Goal: Find specific page/section: Find specific page/section

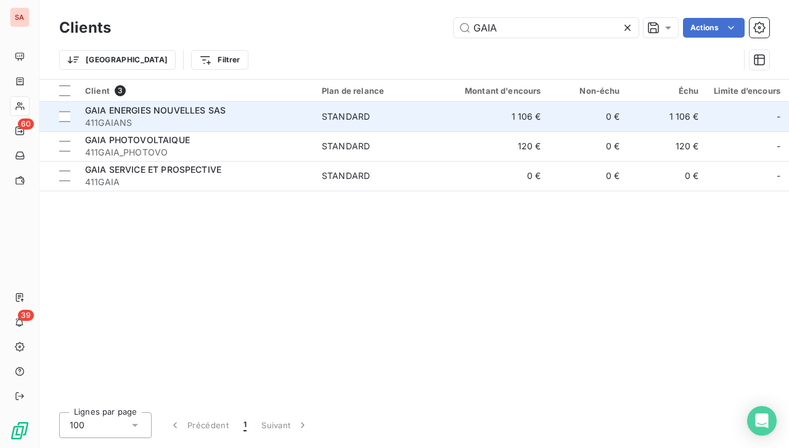
click at [226, 121] on span "411GAIANS" at bounding box center [196, 123] width 222 height 12
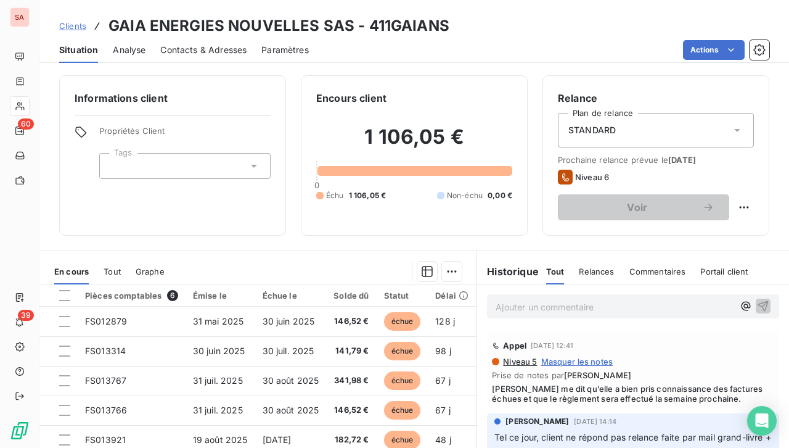
click at [216, 43] on div "Contacts & Adresses" at bounding box center [203, 50] width 86 height 26
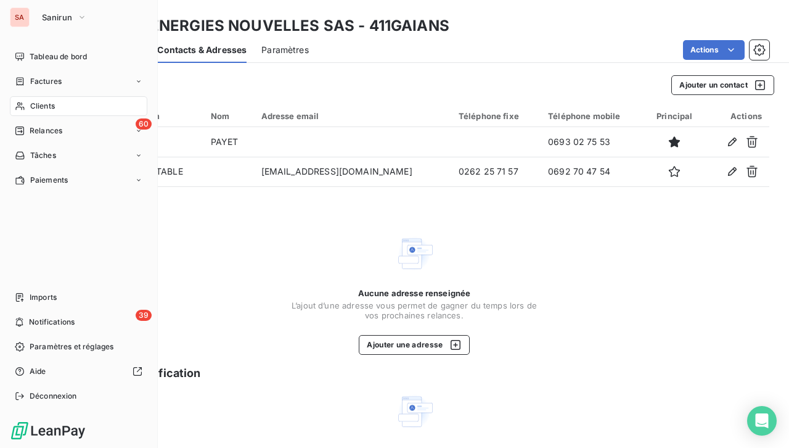
click at [39, 104] on span "Clients" at bounding box center [42, 105] width 25 height 11
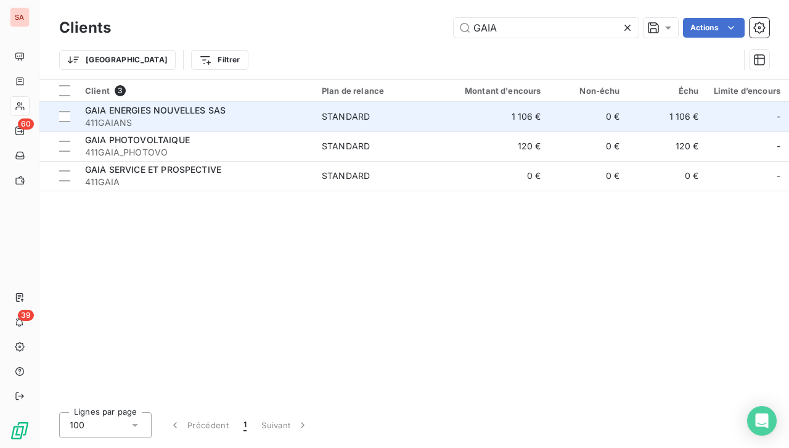
click at [206, 113] on span "GAIA ENERGIES NOUVELLES SAS" at bounding box center [155, 110] width 141 height 10
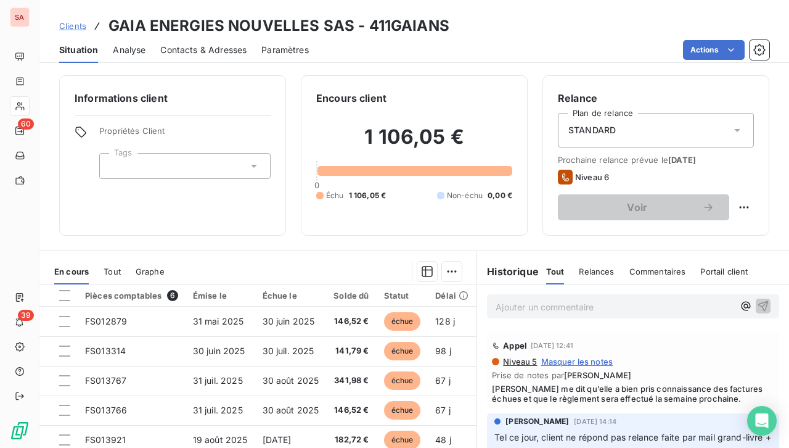
click at [212, 49] on span "Contacts & Adresses" at bounding box center [203, 50] width 86 height 12
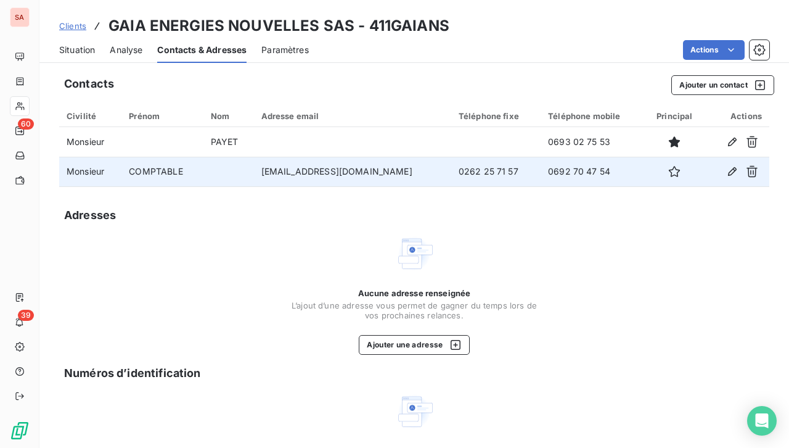
click at [541, 171] on td "0692 70 47 54" at bounding box center [593, 172] width 104 height 30
